Goal: Information Seeking & Learning: Learn about a topic

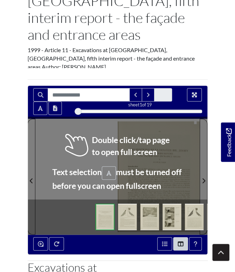
scroll to position [149, 0]
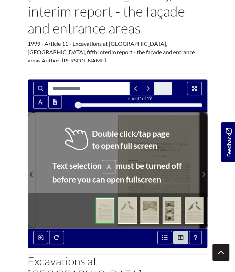
click at [201, 170] on span "Next Page" at bounding box center [203, 174] width 7 height 8
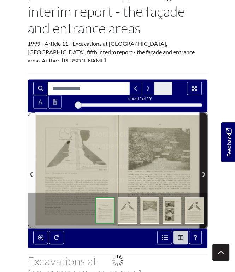
scroll to position [142, 0]
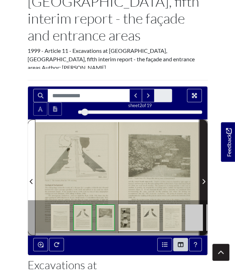
click at [201, 177] on span "Next Page" at bounding box center [203, 181] width 7 height 8
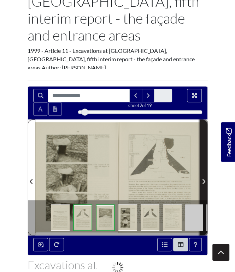
click at [201, 177] on span "Next Page" at bounding box center [203, 181] width 7 height 8
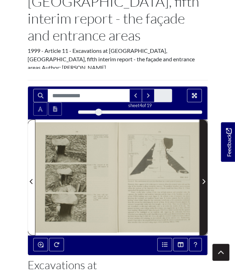
click at [201, 177] on span "Next Page" at bounding box center [203, 181] width 7 height 8
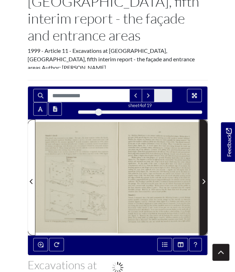
click at [201, 177] on span "Next Page" at bounding box center [203, 181] width 7 height 8
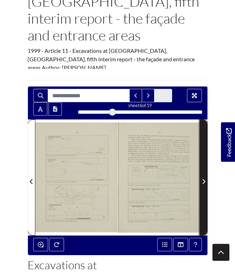
click at [201, 177] on span "Next Page" at bounding box center [203, 181] width 7 height 8
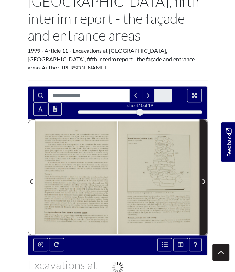
click at [201, 177] on span "Next Page" at bounding box center [203, 181] width 7 height 8
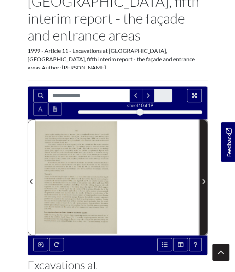
click at [201, 177] on span "Next Page" at bounding box center [203, 181] width 7 height 8
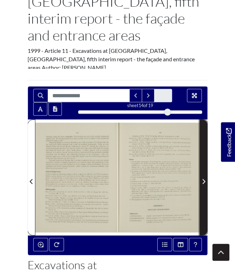
click at [201, 177] on span "Next Page" at bounding box center [203, 181] width 7 height 8
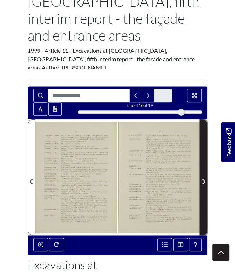
click at [201, 177] on span "Next Page" at bounding box center [203, 181] width 7 height 8
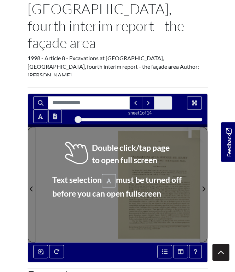
scroll to position [149, 0]
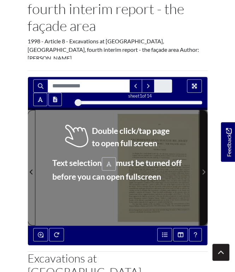
click at [202, 168] on span "Next Page" at bounding box center [203, 172] width 7 height 8
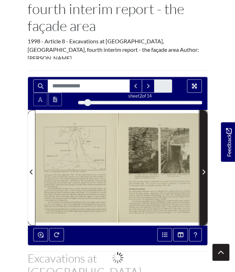
click at [202, 168] on span "Next Page" at bounding box center [203, 172] width 7 height 8
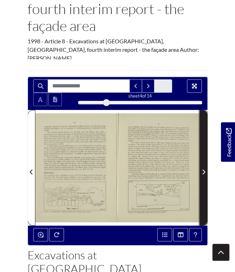
click at [202, 168] on span "Next Page" at bounding box center [203, 172] width 7 height 8
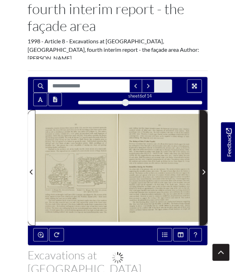
click at [202, 168] on span "Next Page" at bounding box center [203, 172] width 7 height 8
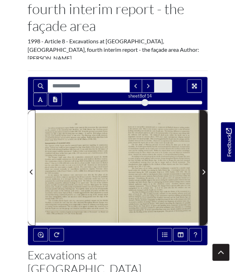
click at [202, 168] on span "Next Page" at bounding box center [203, 172] width 7 height 8
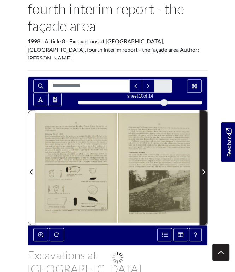
click at [202, 168] on span "Next Page" at bounding box center [203, 172] width 7 height 8
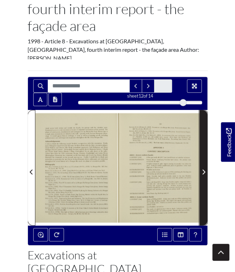
click at [202, 168] on span "Next Page" at bounding box center [203, 172] width 7 height 8
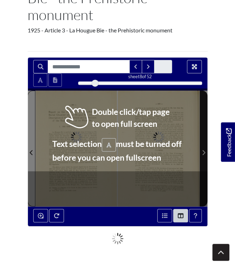
scroll to position [111, 0]
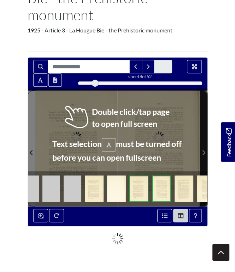
click at [202, 151] on icon "Next Page" at bounding box center [203, 153] width 4 height 6
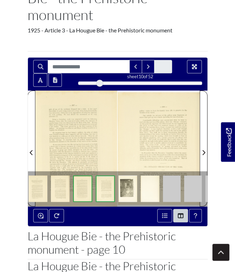
click at [93, 188] on link at bounding box center [84, 185] width 23 height 14
click at [86, 189] on img at bounding box center [82, 189] width 19 height 26
click at [63, 186] on img at bounding box center [60, 189] width 19 height 26
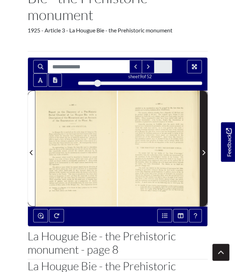
click at [201, 149] on span "Next Page" at bounding box center [203, 152] width 7 height 8
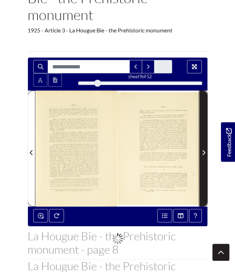
click at [201, 149] on span "Next Page" at bounding box center [203, 152] width 7 height 8
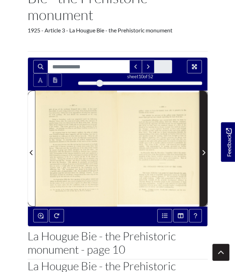
click at [201, 149] on span "Next Page" at bounding box center [203, 152] width 7 height 8
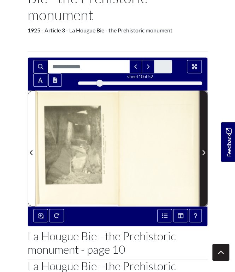
click at [201, 150] on span "Next Page" at bounding box center [203, 152] width 7 height 8
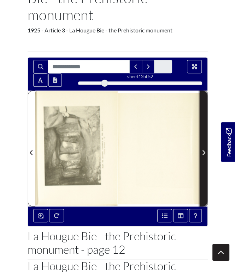
click at [201, 150] on span "Next Page" at bounding box center [203, 152] width 7 height 8
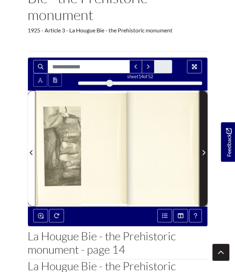
click at [201, 150] on span "Next Page" at bounding box center [203, 152] width 7 height 8
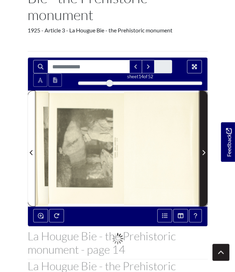
click at [201, 150] on span "Next Page" at bounding box center [203, 152] width 7 height 8
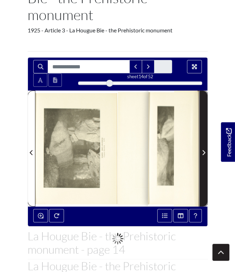
click at [201, 150] on span "Next Page" at bounding box center [203, 152] width 7 height 8
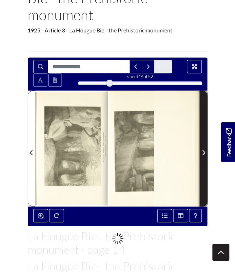
click at [201, 150] on span "Next Page" at bounding box center [203, 152] width 7 height 8
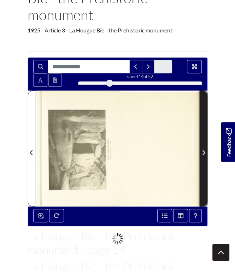
click at [201, 150] on span "Next Page" at bounding box center [203, 152] width 7 height 8
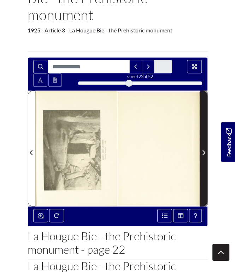
click at [201, 150] on span "Next Page" at bounding box center [203, 152] width 7 height 8
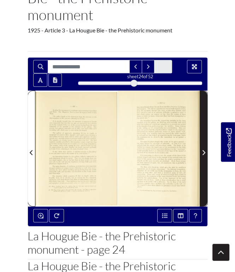
click at [201, 150] on span "Next Page" at bounding box center [203, 152] width 7 height 8
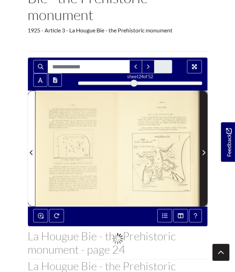
click at [201, 150] on span "Next Page" at bounding box center [203, 152] width 7 height 8
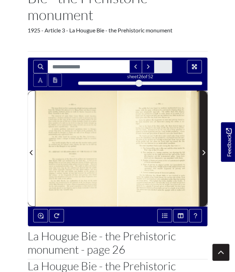
click at [201, 150] on span "Next Page" at bounding box center [203, 152] width 7 height 8
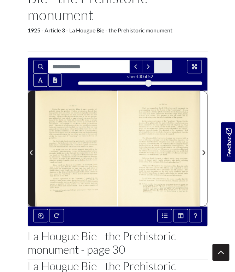
click at [28, 152] on span "Previous Page" at bounding box center [31, 152] width 7 height 8
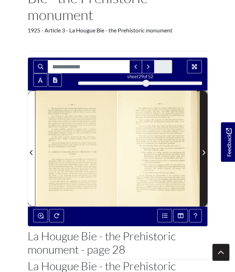
click at [205, 149] on span "Next Page" at bounding box center [203, 152] width 7 height 8
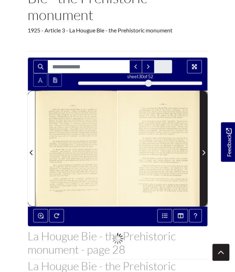
click at [205, 149] on span "Next Page" at bounding box center [203, 152] width 7 height 8
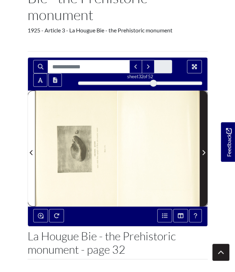
click at [205, 149] on span "Next Page" at bounding box center [203, 152] width 7 height 8
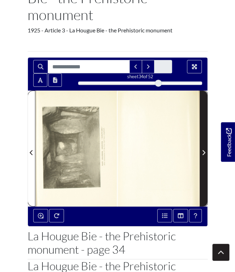
click at [205, 149] on span "Next Page" at bounding box center [203, 152] width 7 height 8
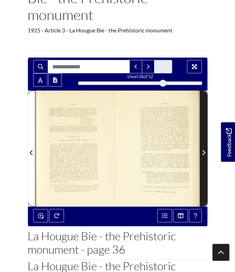
click at [205, 149] on span "Next Page" at bounding box center [203, 152] width 7 height 8
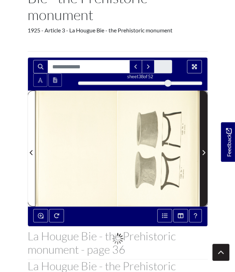
click at [205, 149] on span "Next Page" at bounding box center [203, 152] width 7 height 8
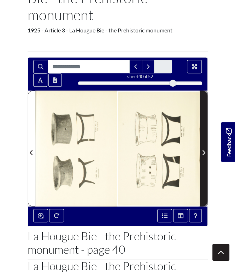
click at [205, 149] on span "Next Page" at bounding box center [203, 152] width 7 height 8
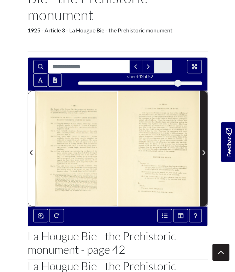
click at [205, 149] on span "Next Page" at bounding box center [203, 152] width 7 height 8
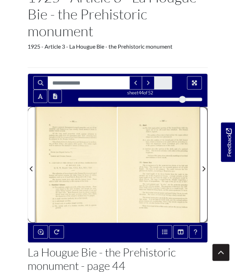
scroll to position [111, 0]
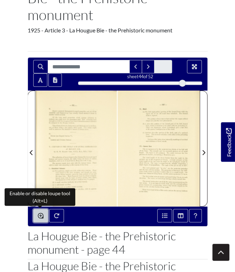
click at [42, 218] on icon "Enable or disable loupe tool (Alt+L)" at bounding box center [41, 216] width 6 height 6
click at [41, 215] on icon "Enable or disable loupe tool (Alt+L)" at bounding box center [41, 216] width 6 height 6
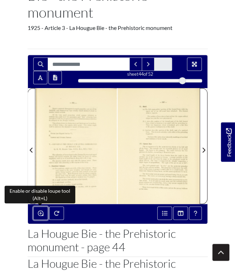
scroll to position [74, 0]
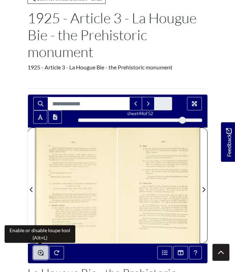
click at [46, 249] on button "Enable or disable loupe tool (Alt+L)" at bounding box center [40, 252] width 15 height 13
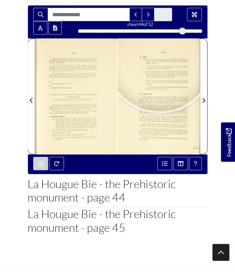
scroll to position [157, 0]
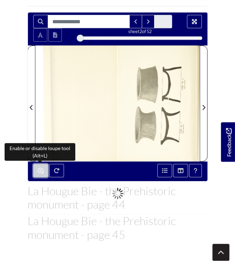
drag, startPoint x: 183, startPoint y: 35, endPoint x: 81, endPoint y: 28, distance: 102.2
click at [81, 28] on div "sheet 2 of 52 2 *" at bounding box center [117, 29] width 179 height 28
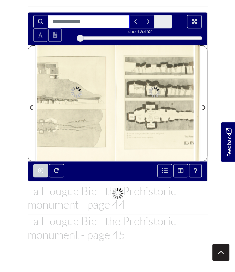
click at [81, 28] on input "Search for" at bounding box center [89, 21] width 82 height 13
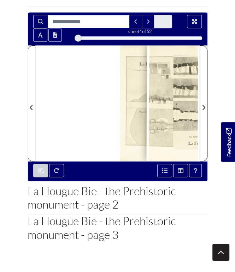
drag, startPoint x: 82, startPoint y: 37, endPoint x: 71, endPoint y: 36, distance: 11.4
click at [71, 36] on div "sheet 1 of 52 1 *" at bounding box center [117, 29] width 179 height 28
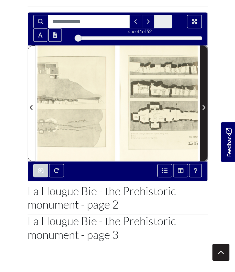
click at [201, 104] on span "Next Page" at bounding box center [203, 107] width 7 height 8
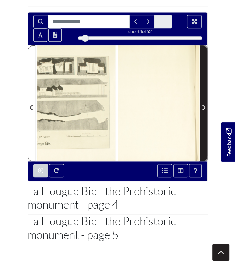
click at [201, 104] on span "Next Page" at bounding box center [203, 107] width 7 height 8
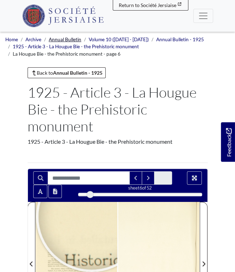
click at [68, 38] on link "Annual Bulletin" at bounding box center [65, 40] width 32 height 6
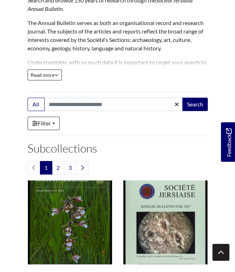
scroll to position [186, 0]
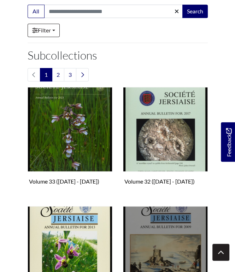
click at [165, 211] on img "Subcollection" at bounding box center [165, 248] width 85 height 85
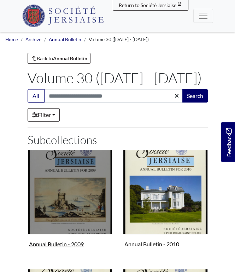
click at [44, 177] on img "Subcollection" at bounding box center [70, 192] width 85 height 85
